Goal: Task Accomplishment & Management: Use online tool/utility

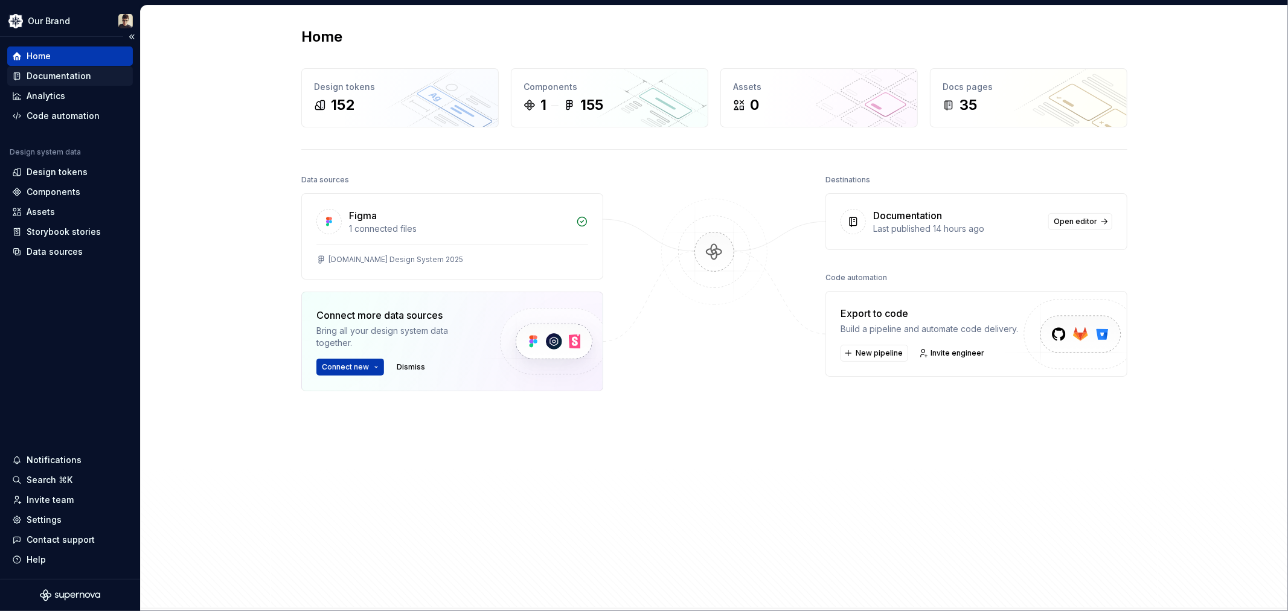
click at [59, 76] on div "Documentation" at bounding box center [59, 76] width 65 height 12
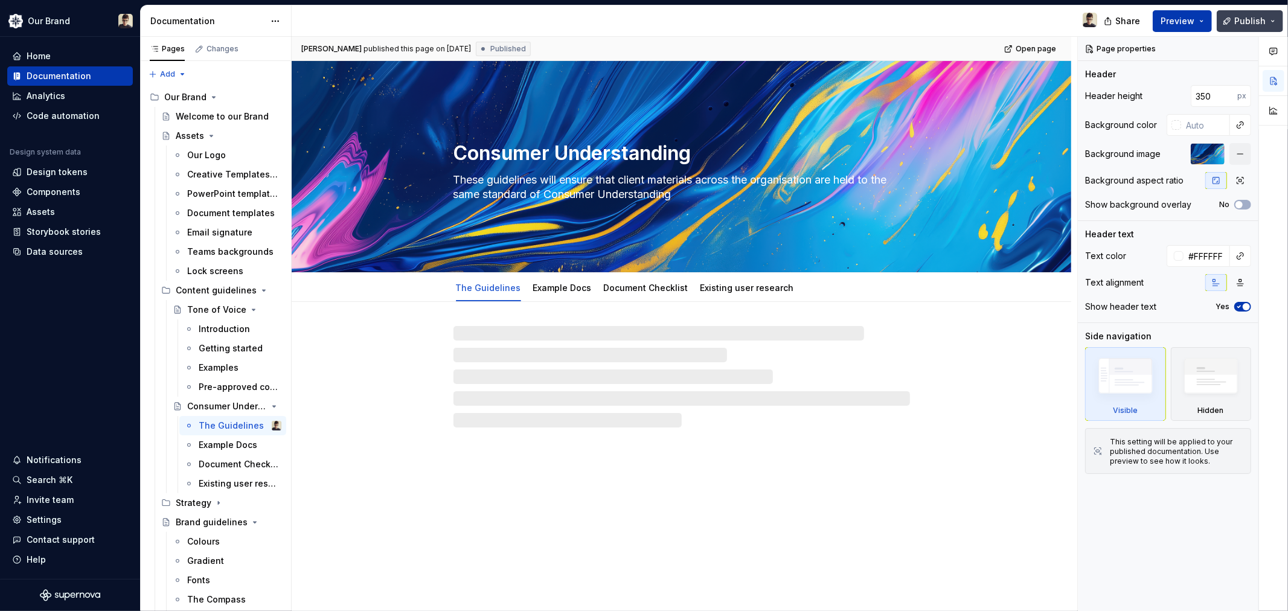
click at [1270, 16] on button "Publish" at bounding box center [1250, 21] width 66 height 22
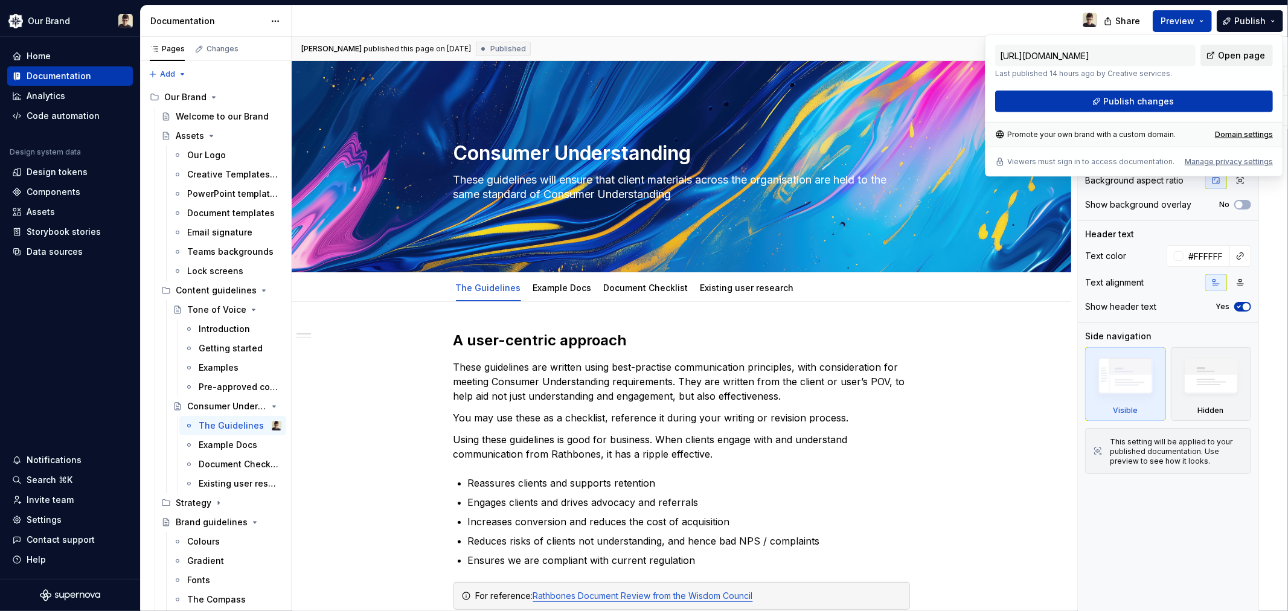
click at [1229, 63] on link "Open page" at bounding box center [1237, 56] width 72 height 22
type textarea "*"
